Goal: Complete application form

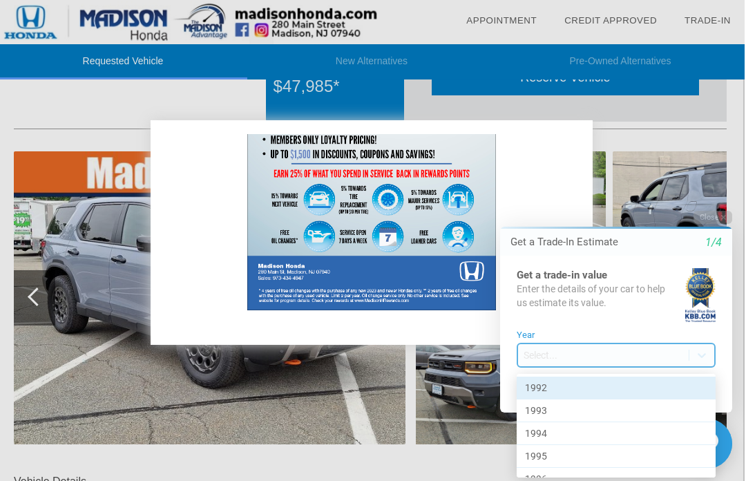
scroll to position [104, 1]
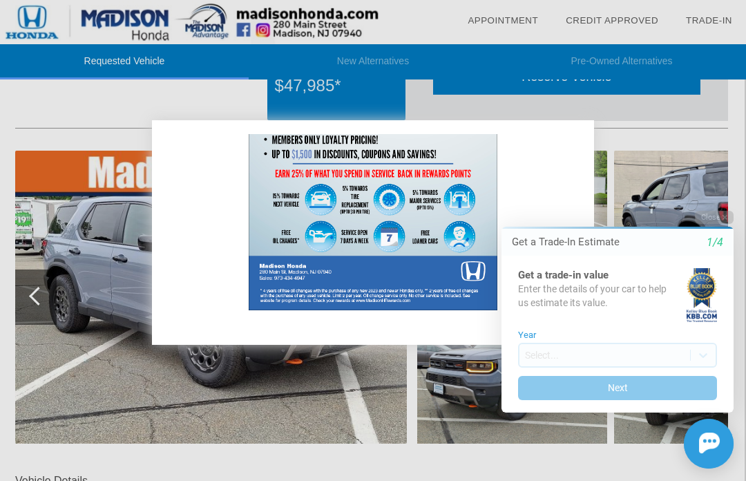
click at [733, 215] on button "Close" at bounding box center [714, 217] width 39 height 13
click at [726, 219] on icon "button" at bounding box center [725, 217] width 5 height 5
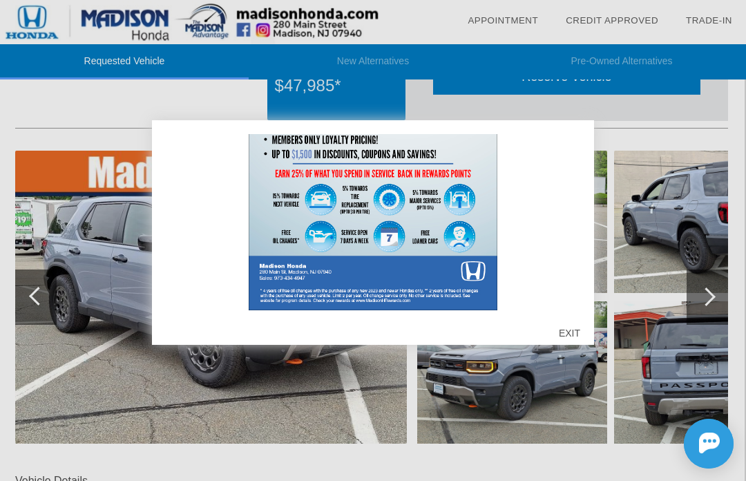
click at [571, 334] on div "EXIT" at bounding box center [569, 332] width 49 height 41
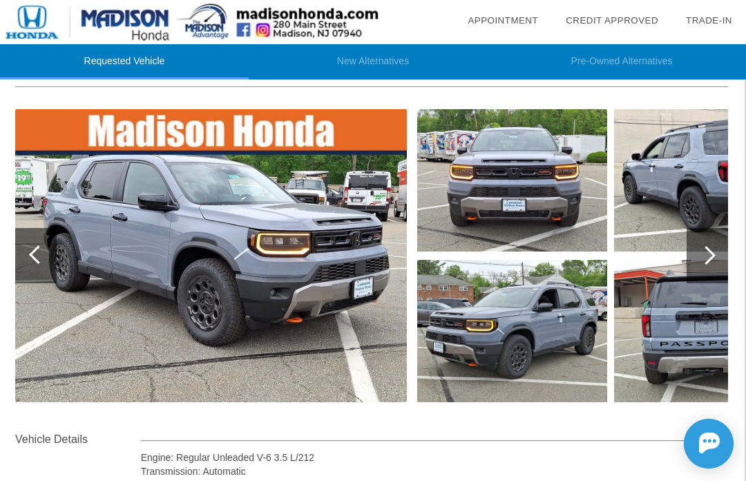
scroll to position [146, 1]
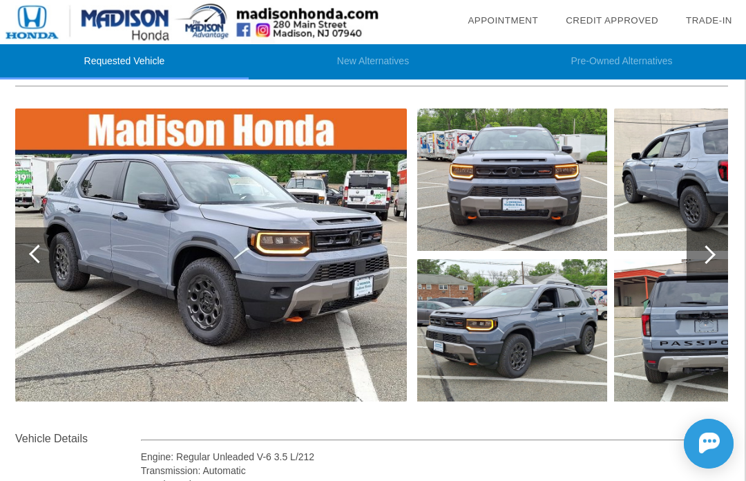
click at [704, 263] on div at bounding box center [707, 254] width 41 height 55
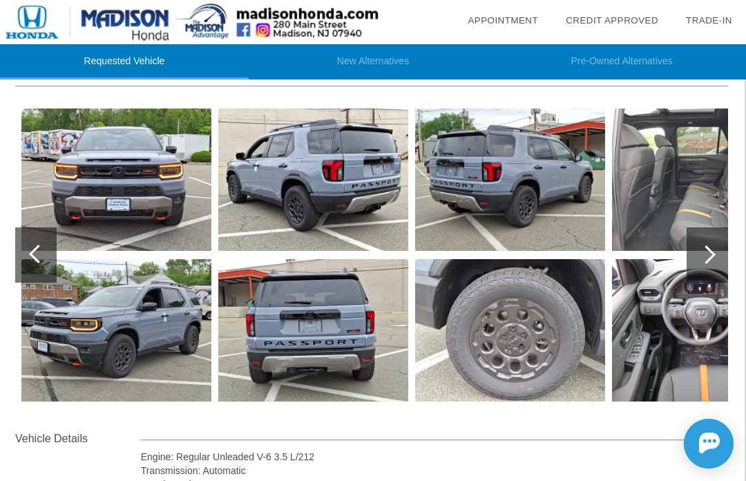
click at [717, 258] on div at bounding box center [707, 254] width 41 height 55
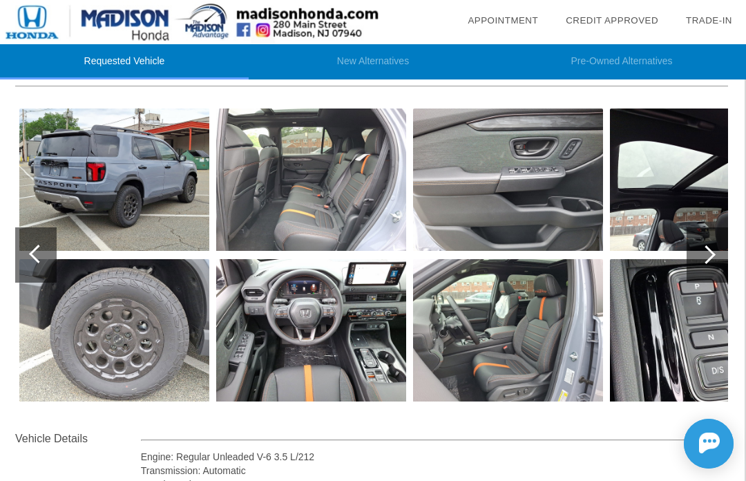
click at [717, 260] on div at bounding box center [707, 254] width 41 height 55
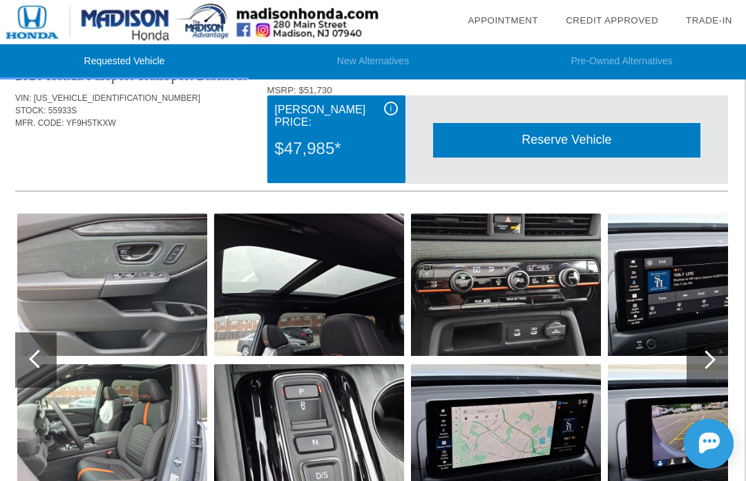
scroll to position [0, 1]
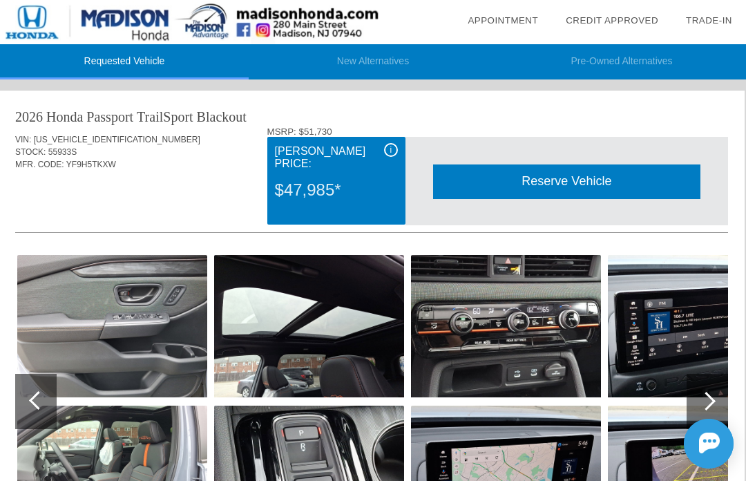
click at [38, 400] on div at bounding box center [38, 400] width 19 height 19
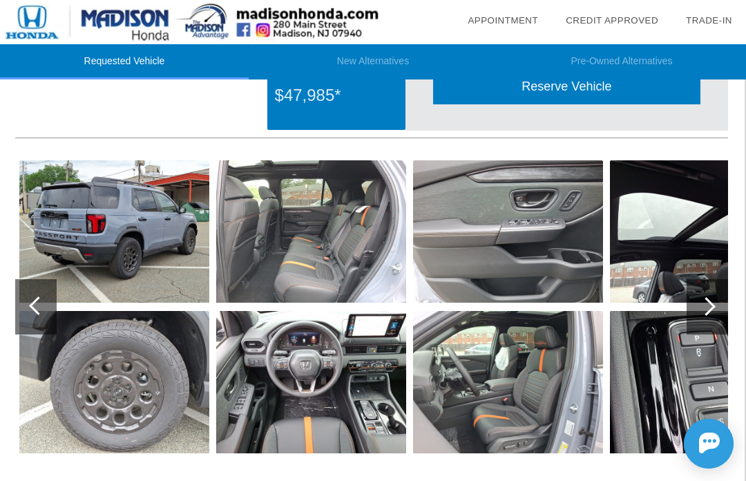
scroll to position [96, 1]
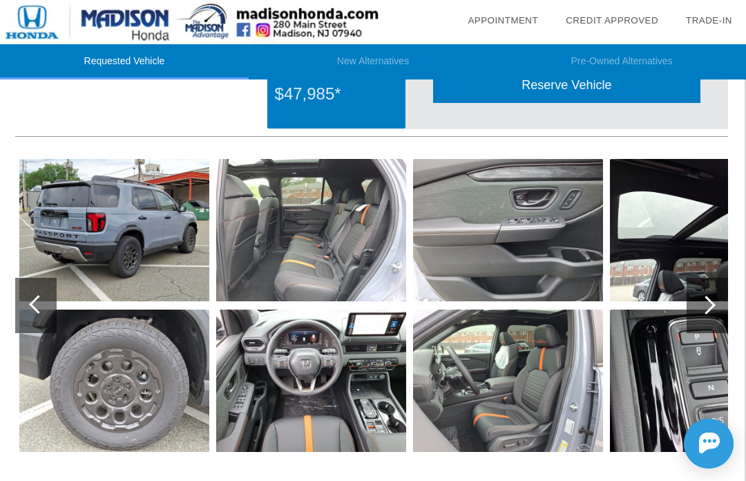
click at [39, 304] on div at bounding box center [38, 304] width 19 height 19
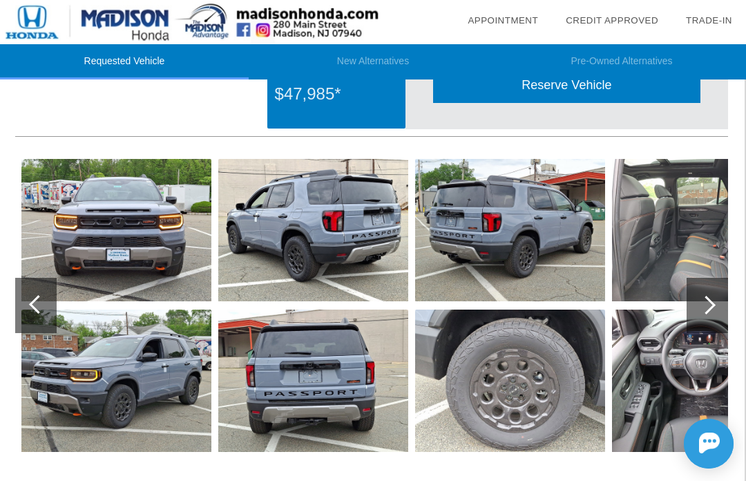
click at [361, 422] on img at bounding box center [313, 381] width 190 height 142
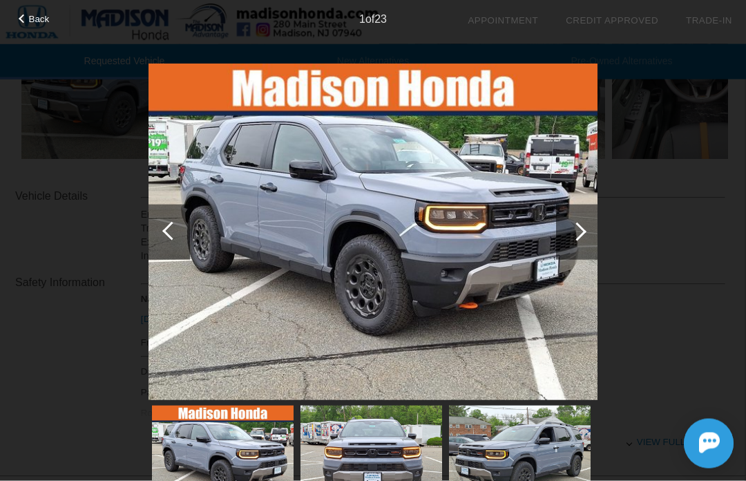
scroll to position [400, 1]
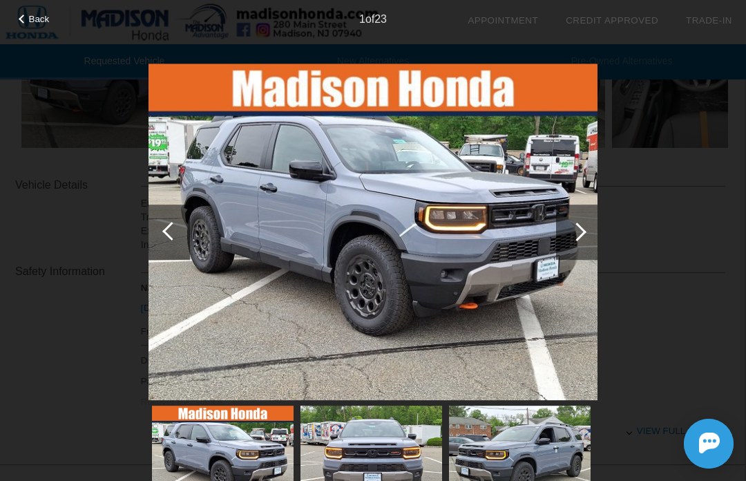
click at [575, 235] on div at bounding box center [577, 231] width 19 height 19
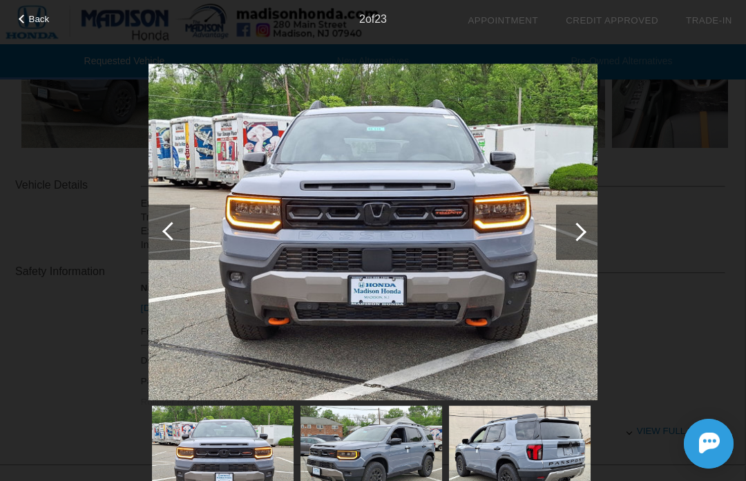
click at [589, 224] on div at bounding box center [576, 232] width 41 height 55
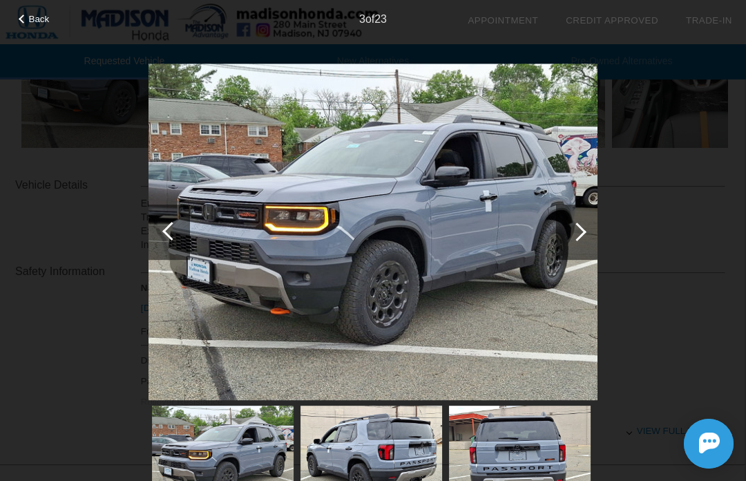
click at [585, 233] on div at bounding box center [576, 232] width 41 height 55
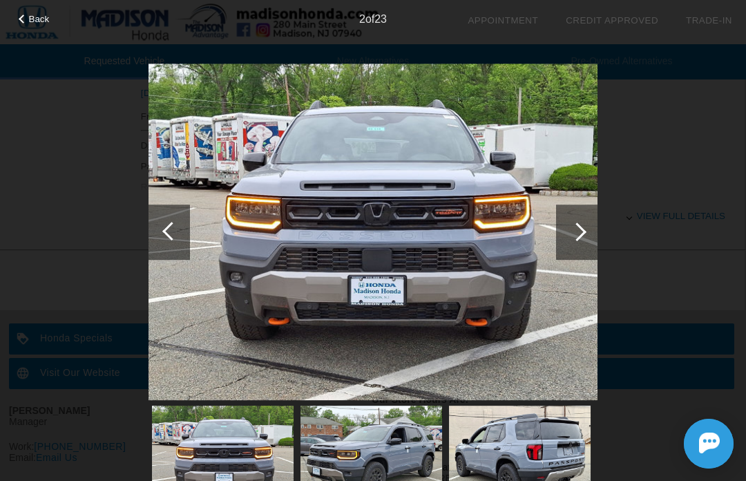
scroll to position [642, 1]
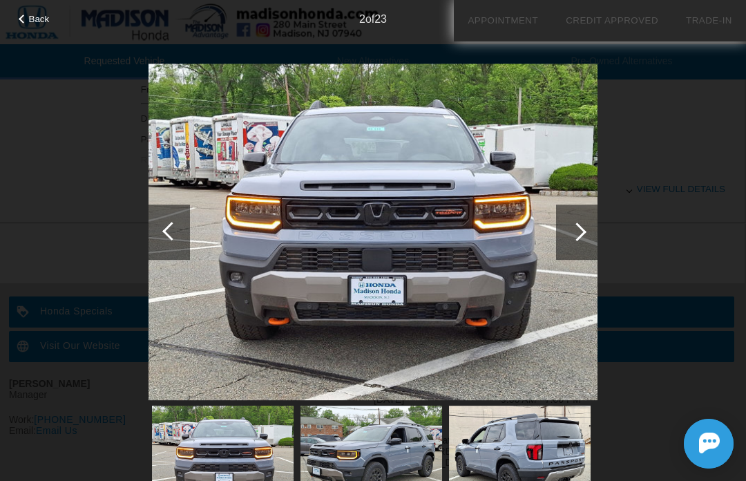
click at [586, 228] on div at bounding box center [576, 232] width 41 height 55
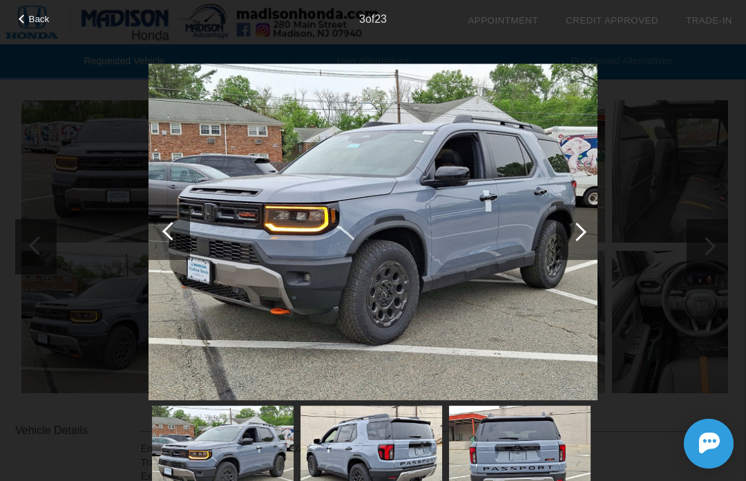
scroll to position [154, 1]
click at [38, 24] on span "Back" at bounding box center [39, 19] width 21 height 10
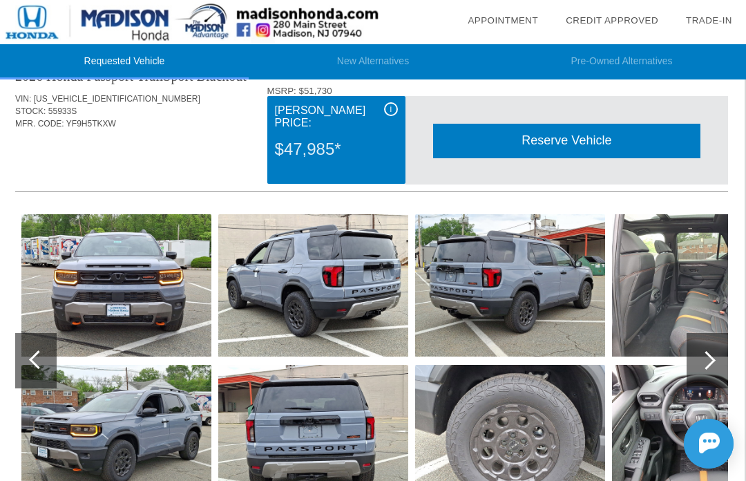
scroll to position [0, 1]
